Goal: Check status: Check status

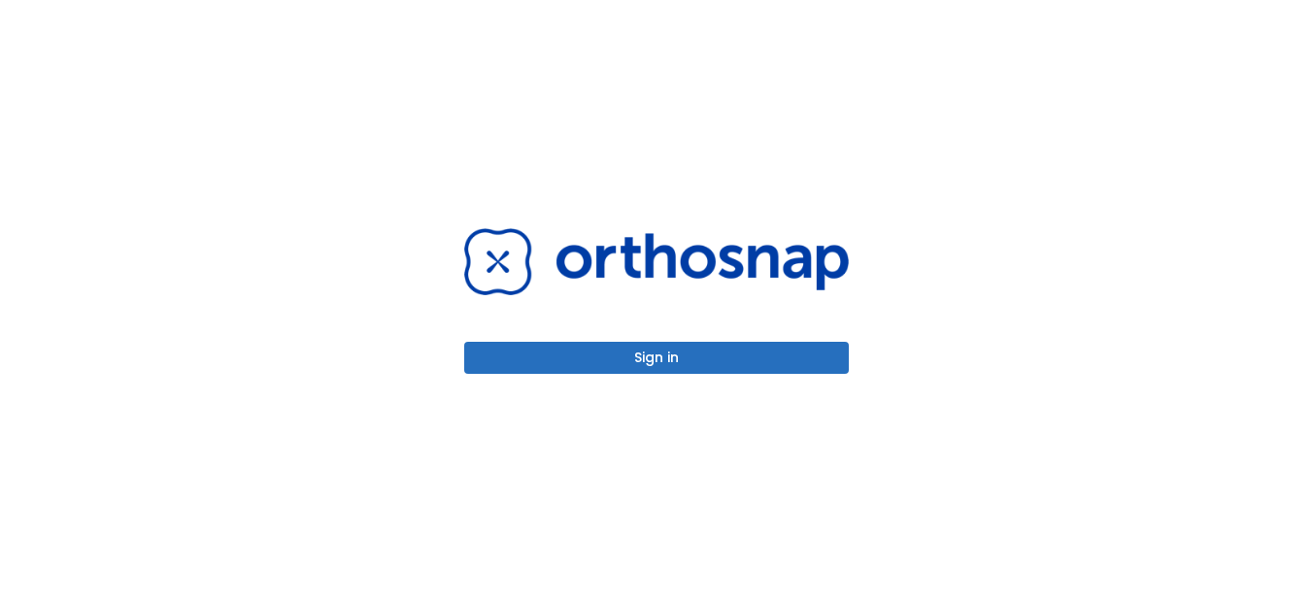
click at [781, 345] on button "Sign in" at bounding box center [656, 358] width 385 height 32
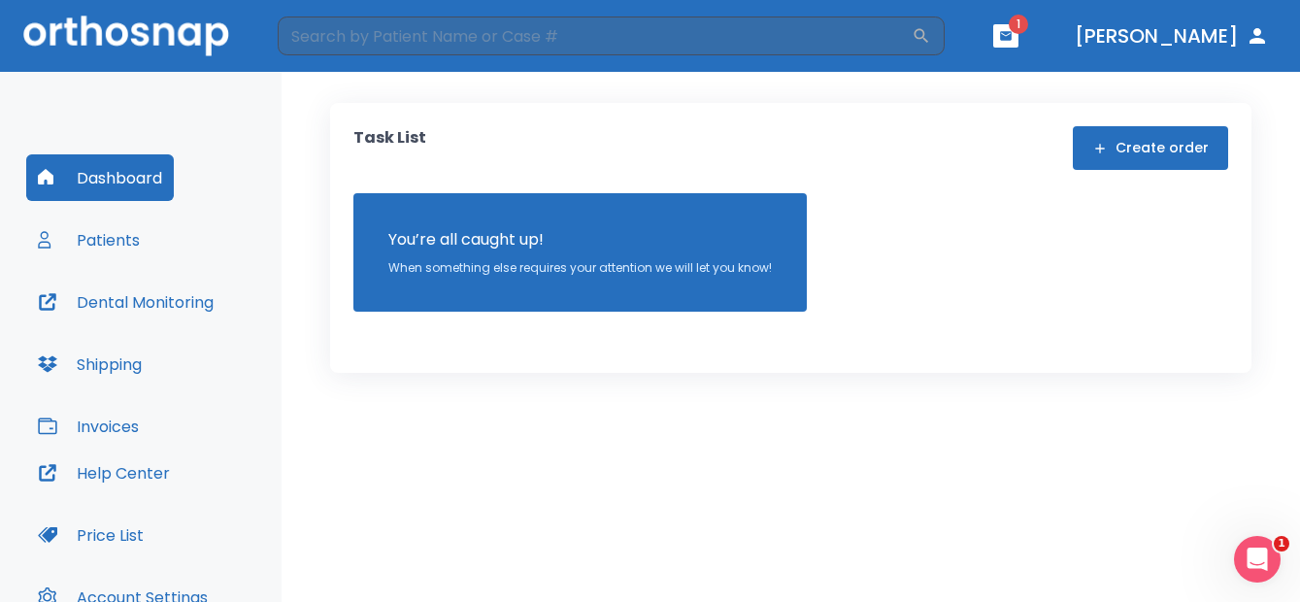
click at [98, 243] on button "Patients" at bounding box center [88, 240] width 125 height 47
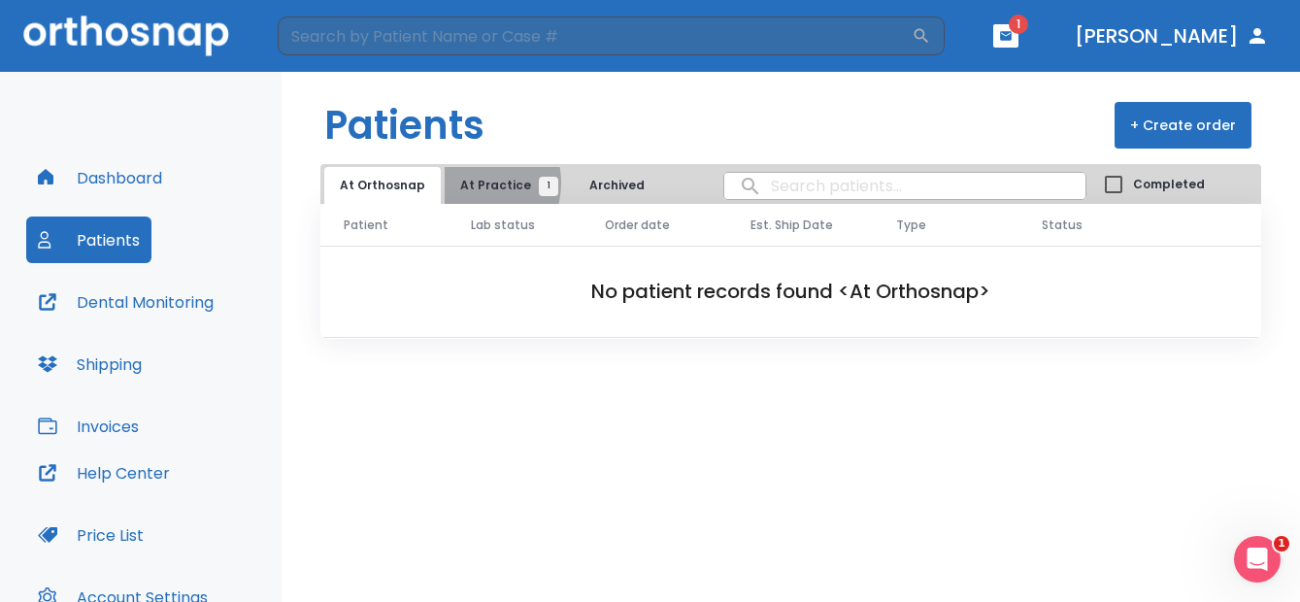
click at [464, 183] on span "At Practice 1" at bounding box center [504, 185] width 88 height 17
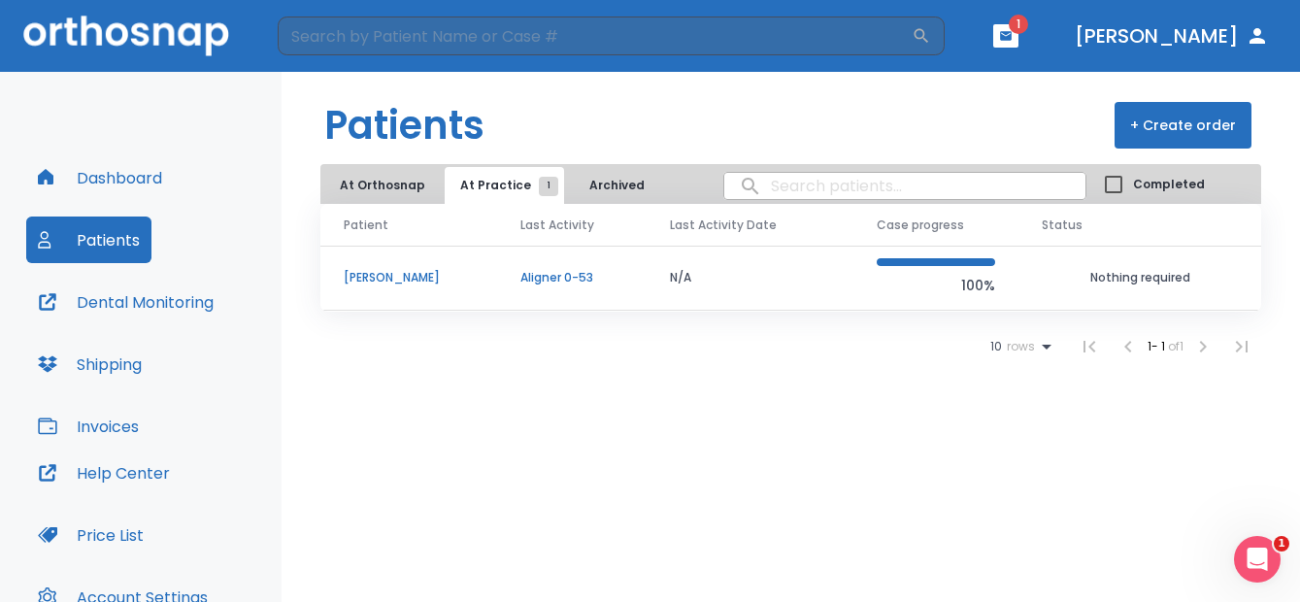
click at [413, 282] on p "[PERSON_NAME]" at bounding box center [409, 277] width 130 height 17
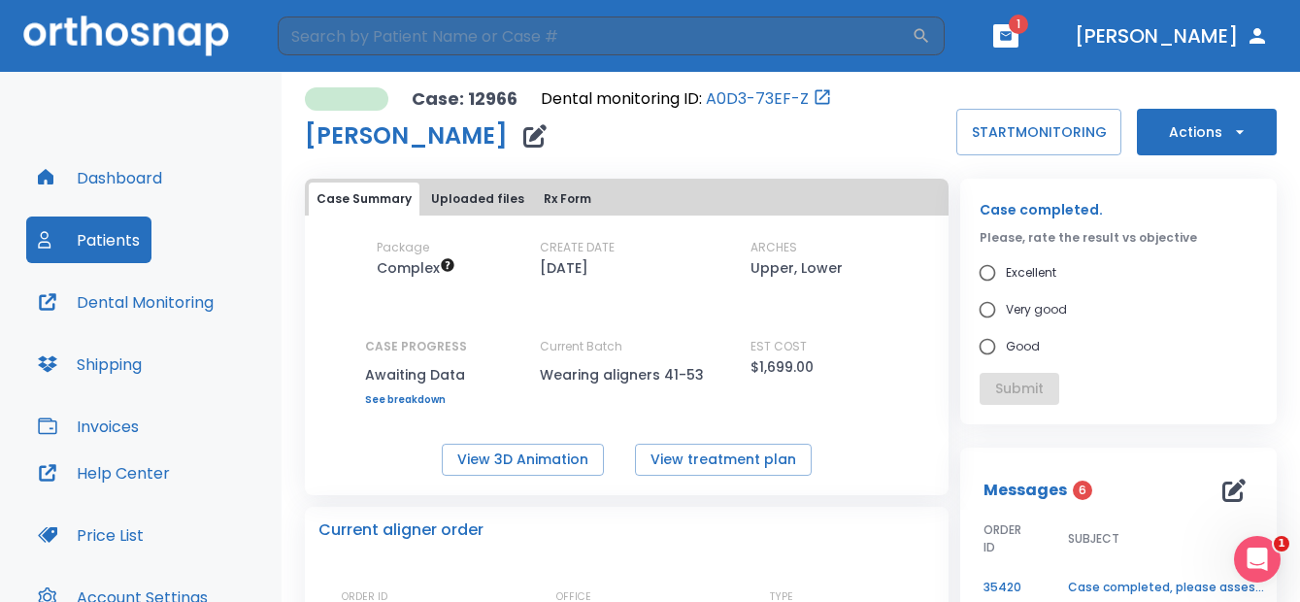
click at [477, 195] on button "Uploaded files" at bounding box center [477, 199] width 109 height 33
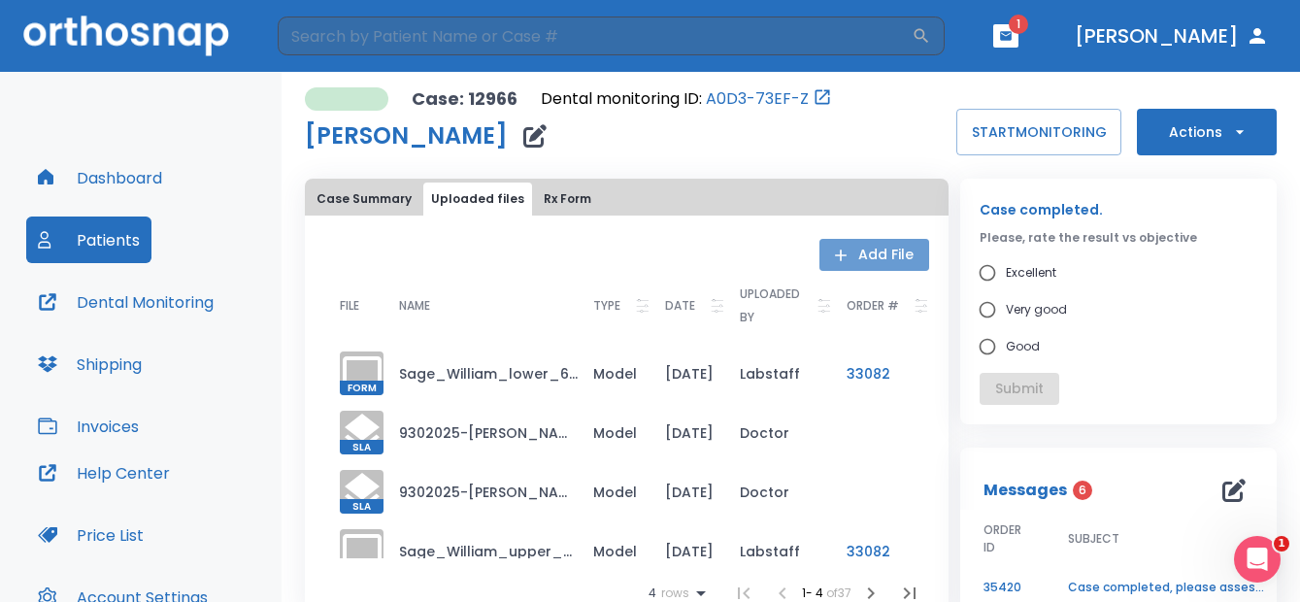
click at [840, 247] on icon "button" at bounding box center [840, 255] width 19 height 19
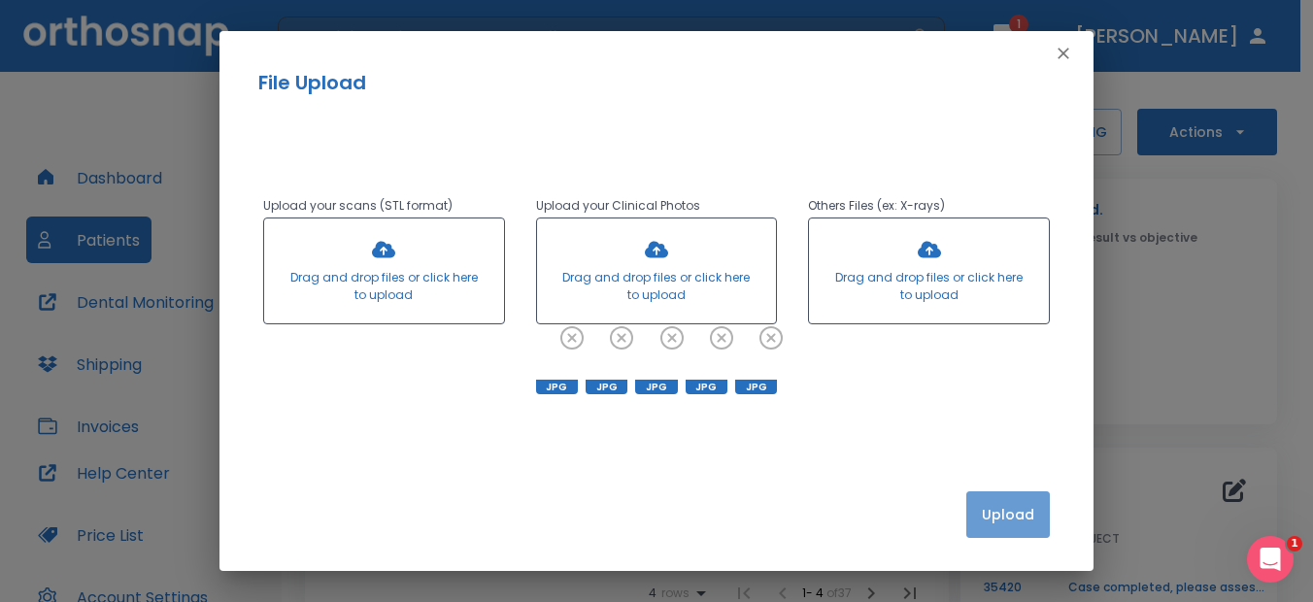
click at [1025, 516] on button "Upload" at bounding box center [1008, 514] width 84 height 47
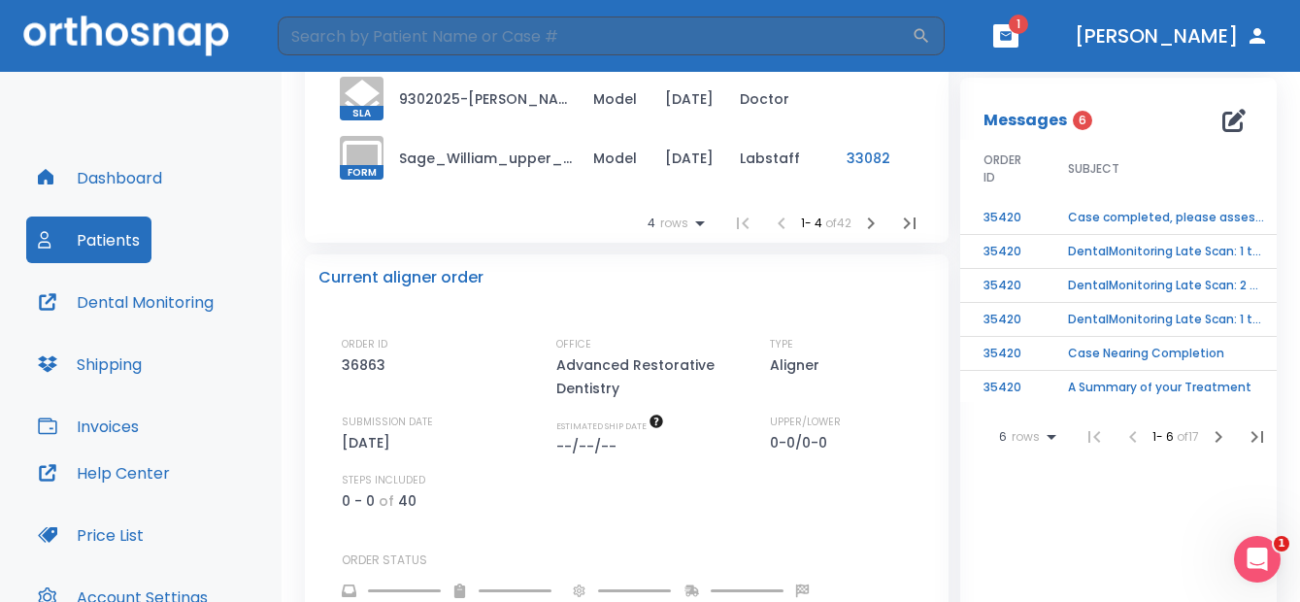
scroll to position [388, 0]
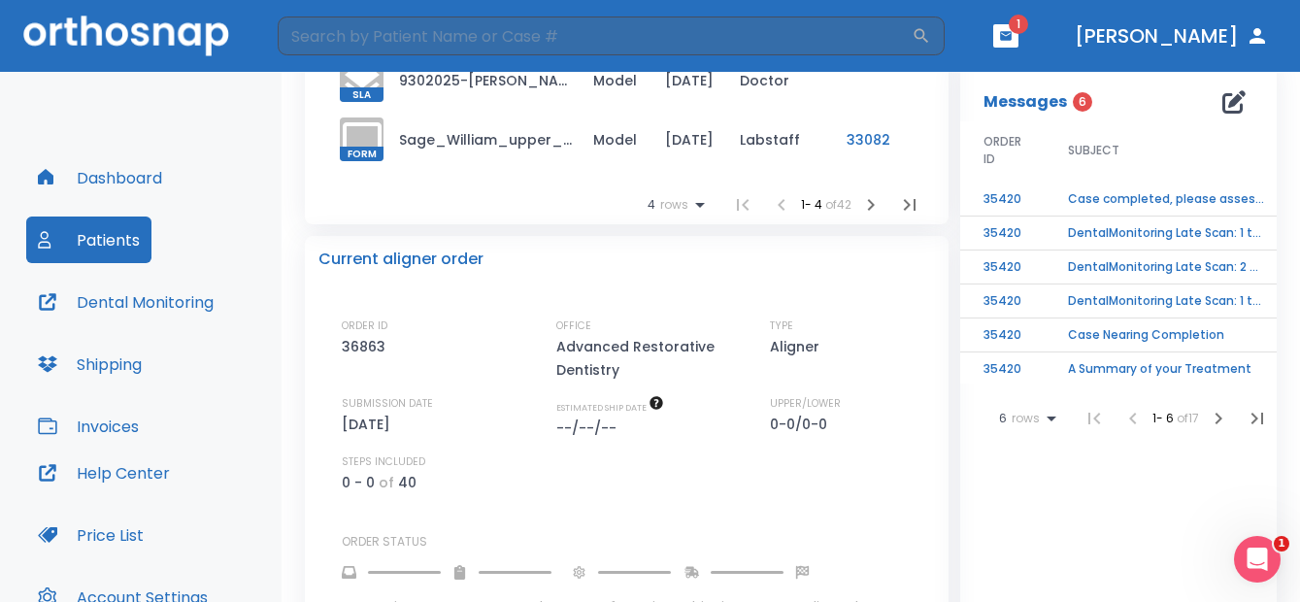
click at [1131, 197] on td "Case completed, please assess final result!" at bounding box center [1166, 200] width 243 height 34
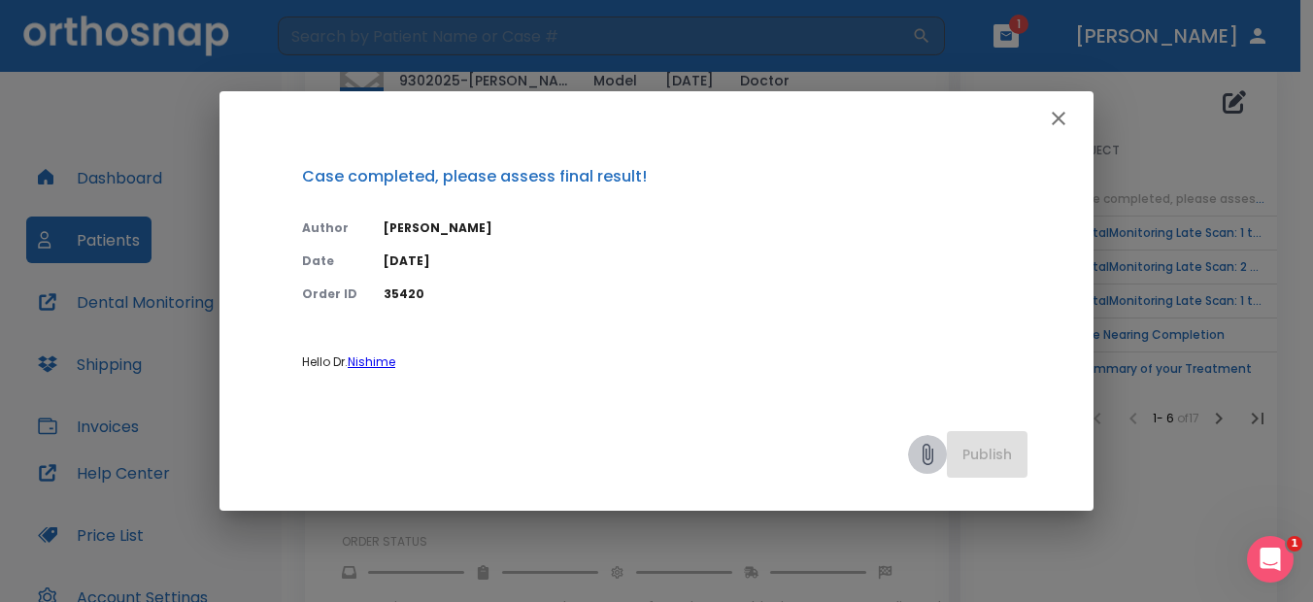
click at [927, 453] on icon at bounding box center [927, 454] width 23 height 23
click at [1057, 119] on icon "button" at bounding box center [1059, 119] width 14 height 14
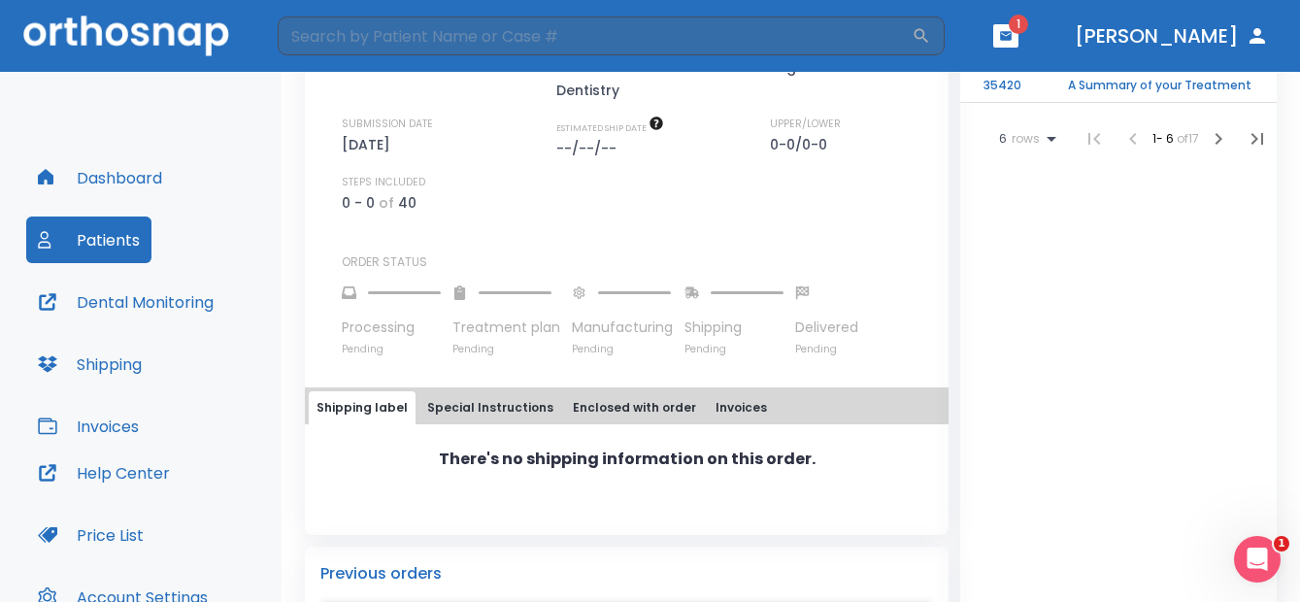
scroll to position [583, 0]
